Goal: Information Seeking & Learning: Learn about a topic

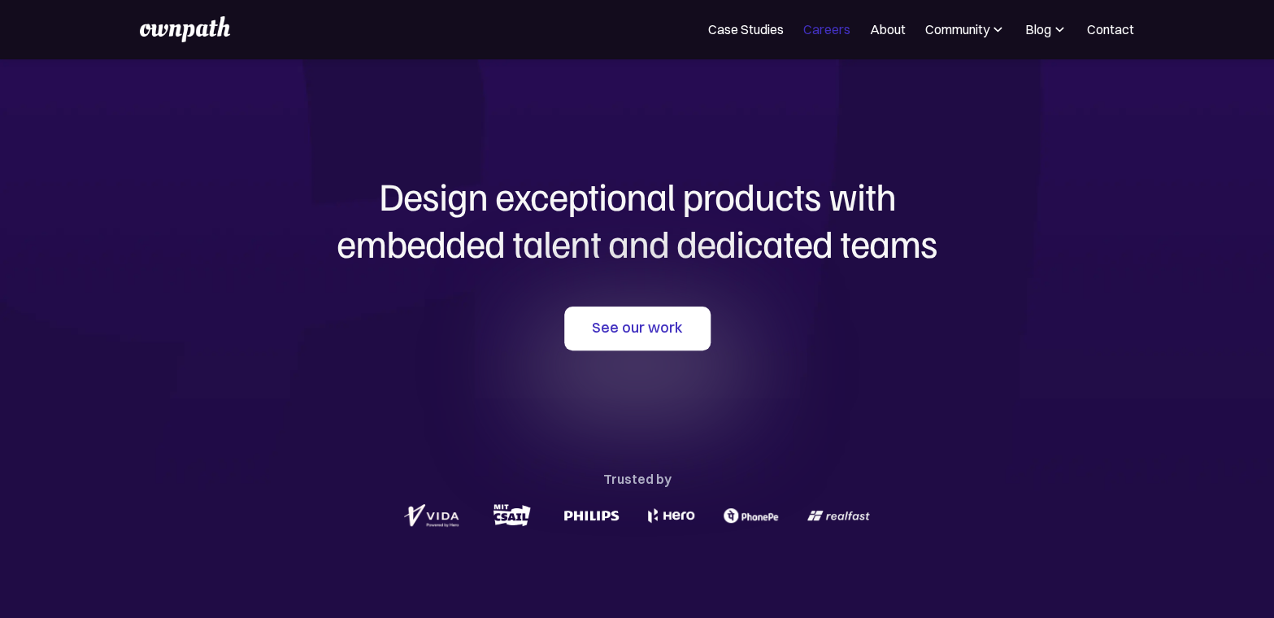
click at [829, 30] on link "Careers" at bounding box center [826, 30] width 47 height 20
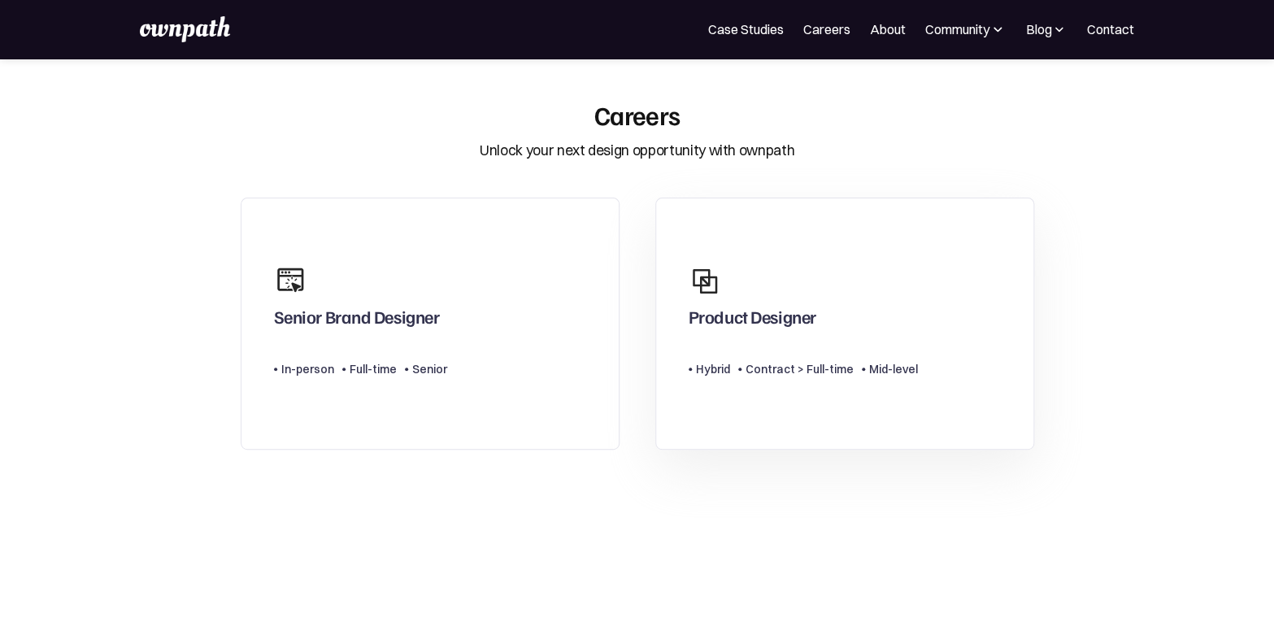
click at [825, 302] on div "Product Designer" at bounding box center [803, 296] width 229 height 78
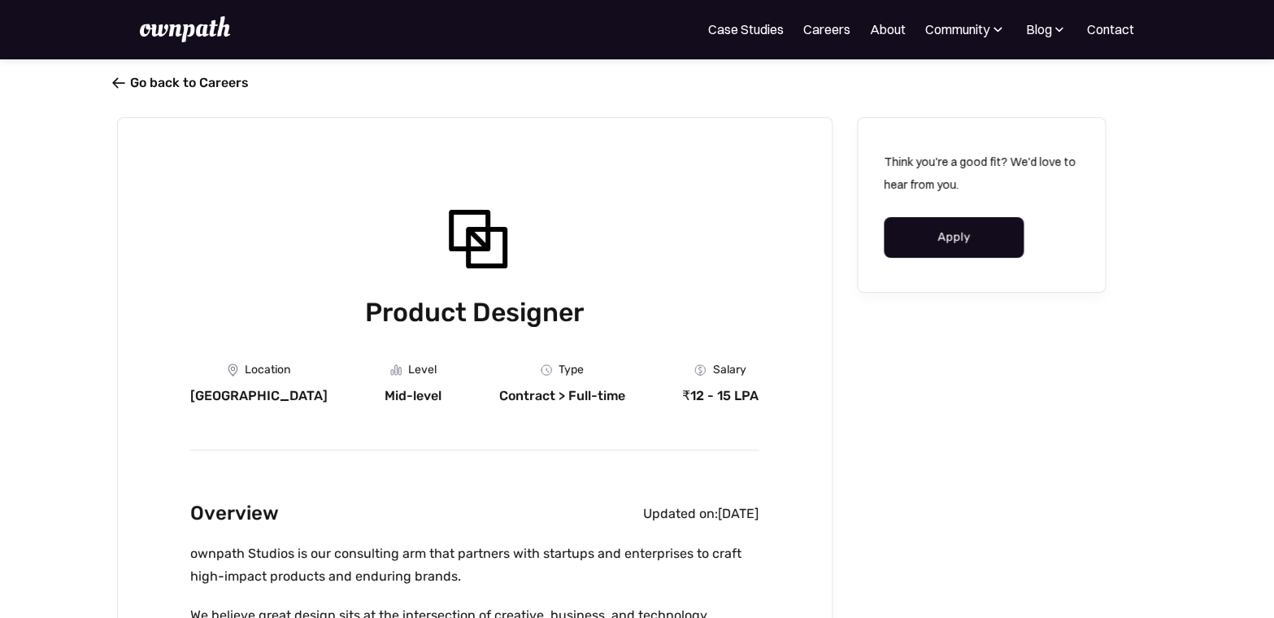
click at [187, 85] on link " Go back to Careers" at bounding box center [183, 82] width 132 height 15
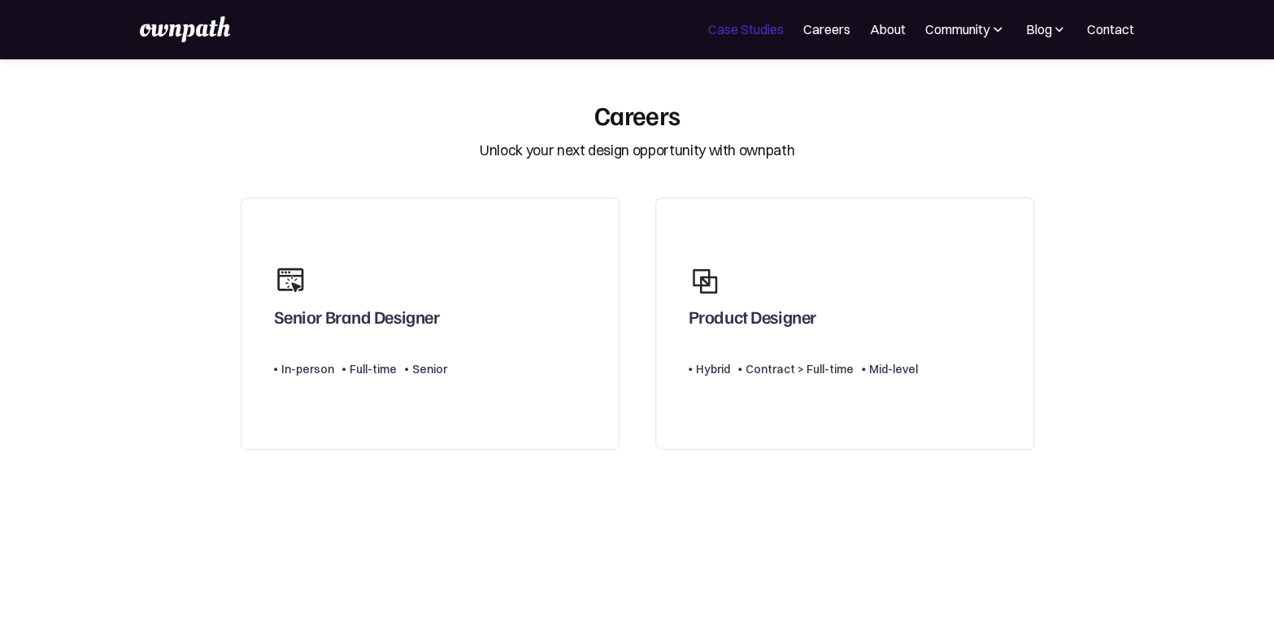
click at [751, 35] on link "Case Studies" at bounding box center [746, 30] width 76 height 20
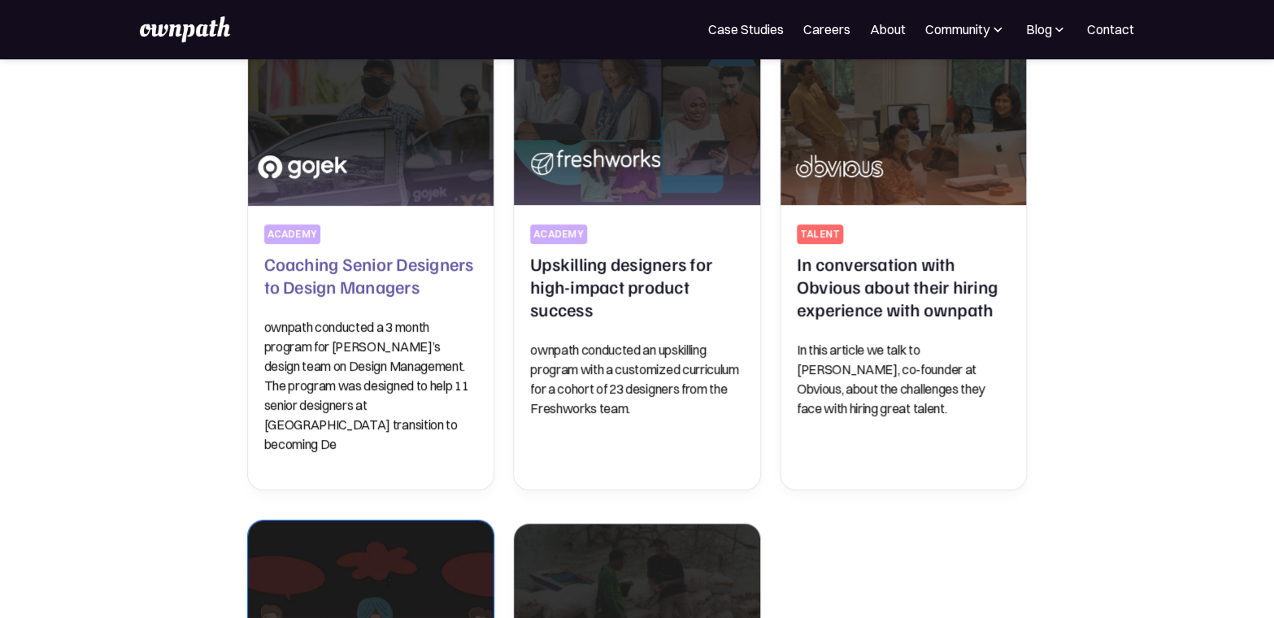
scroll to position [413, 0]
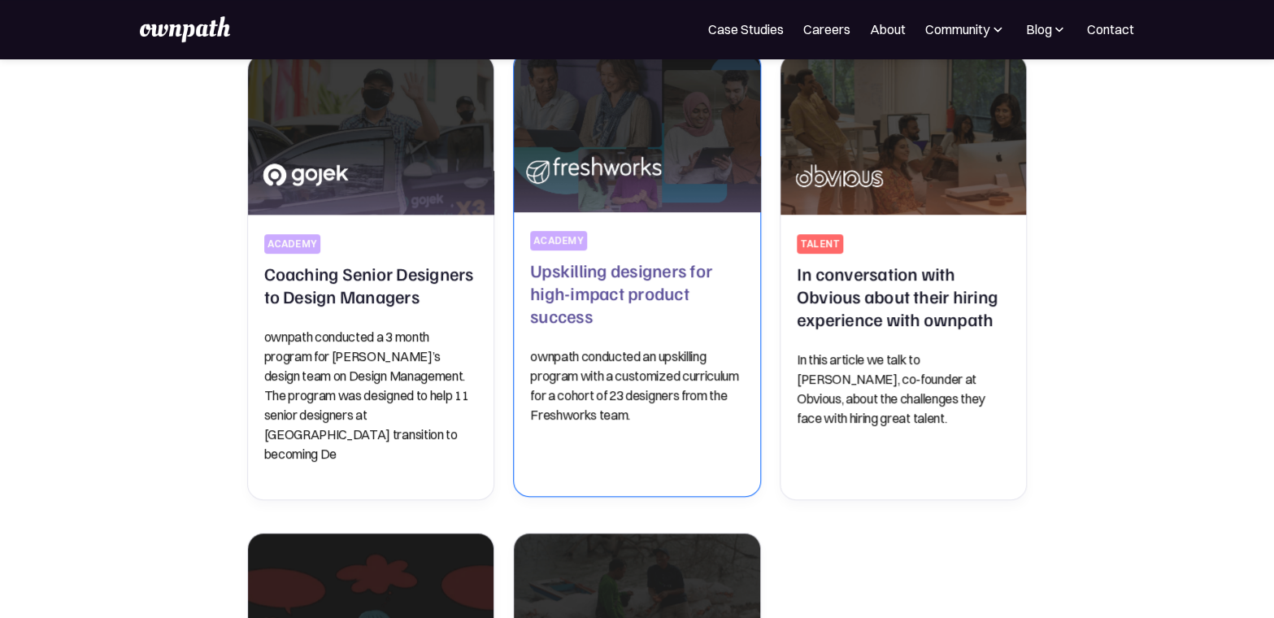
click at [638, 320] on h2 "Upskilling designers for high-impact product success" at bounding box center [637, 293] width 214 height 68
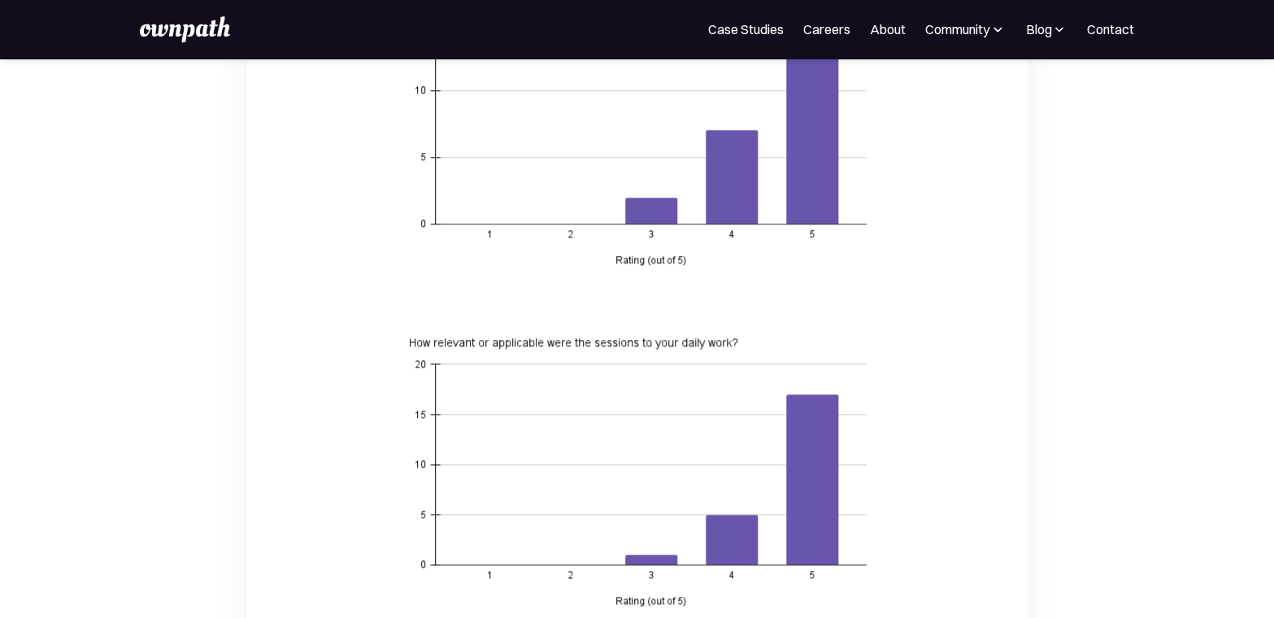
scroll to position [3058, 0]
